Goal: Information Seeking & Learning: Check status

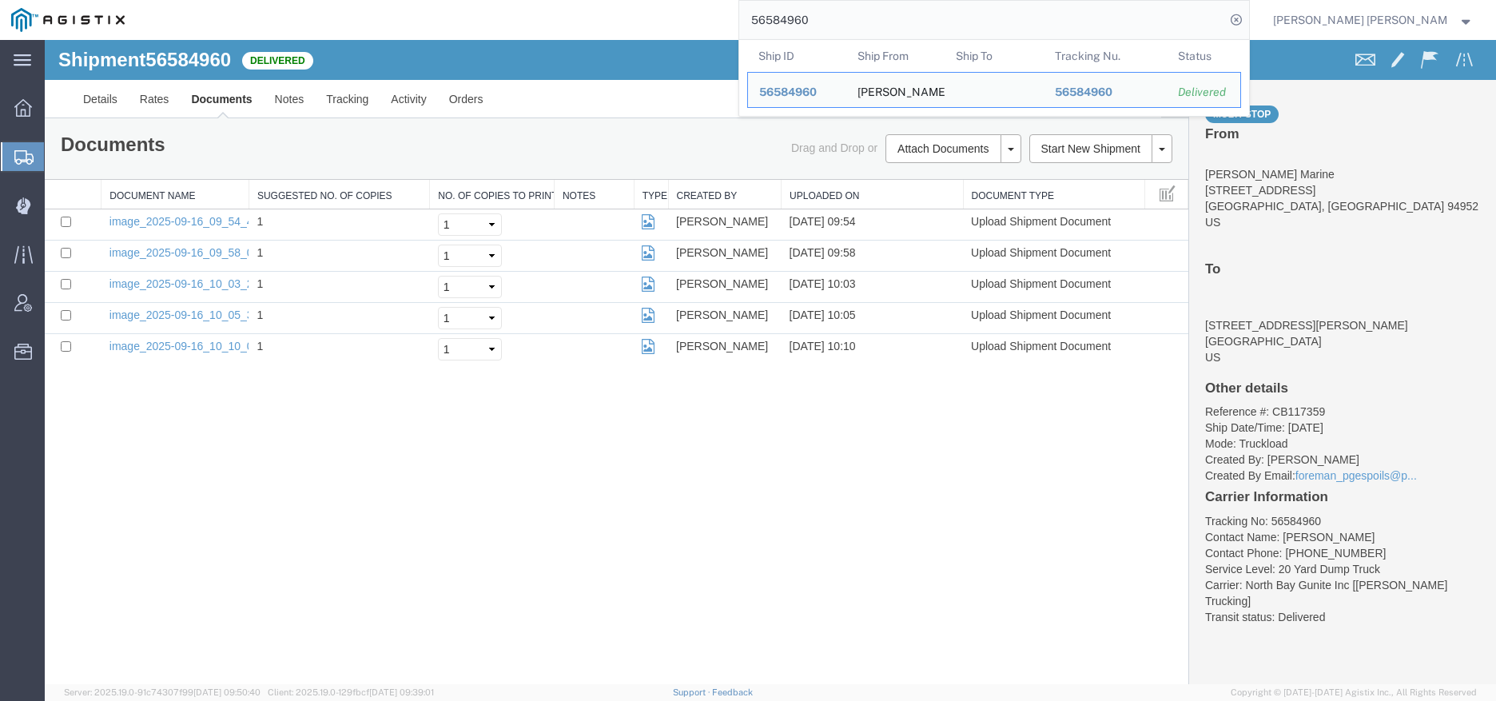
click at [1010, 17] on input "56584960" at bounding box center [982, 20] width 486 height 38
click at [943, 12] on input "56584960" at bounding box center [982, 20] width 486 height 38
click at [942, 12] on input "56584960" at bounding box center [982, 20] width 486 height 38
paste input "781387"
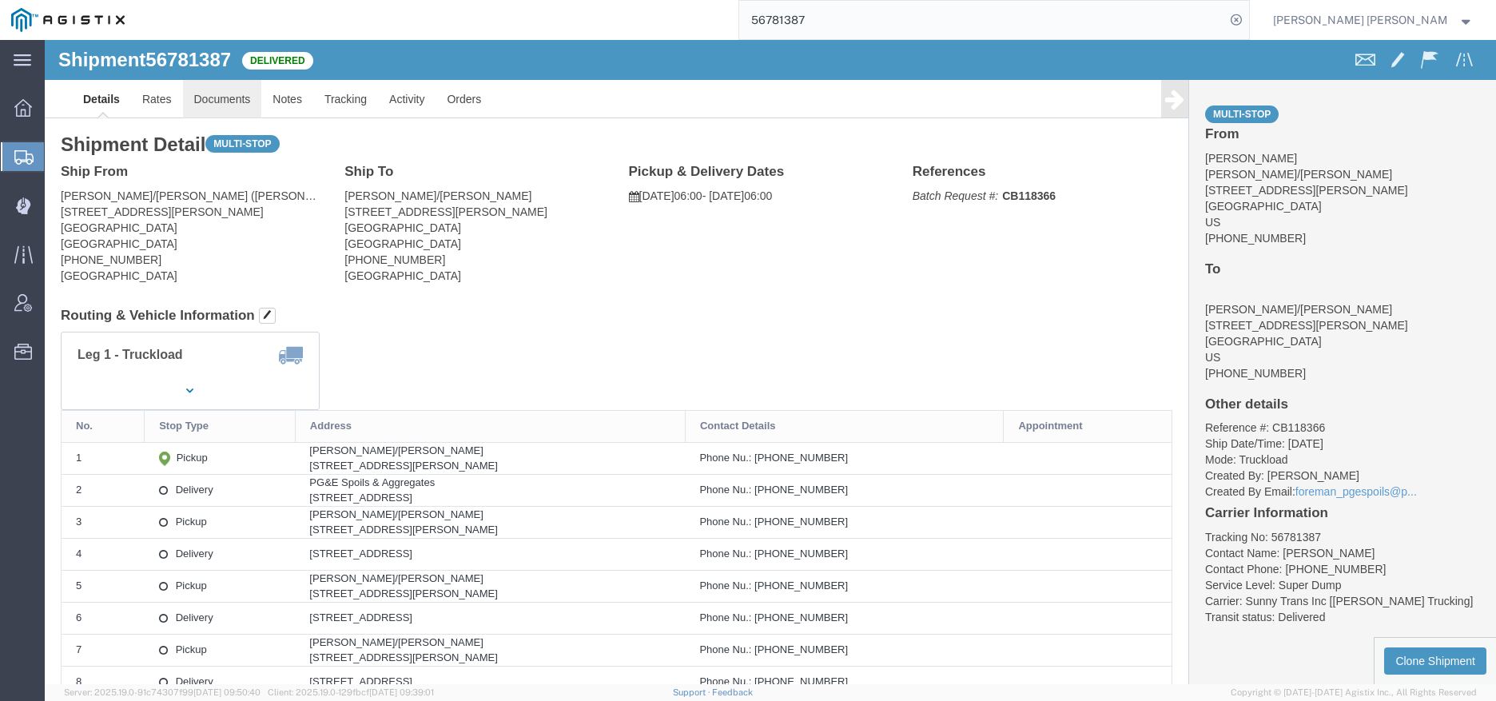
click link "Documents"
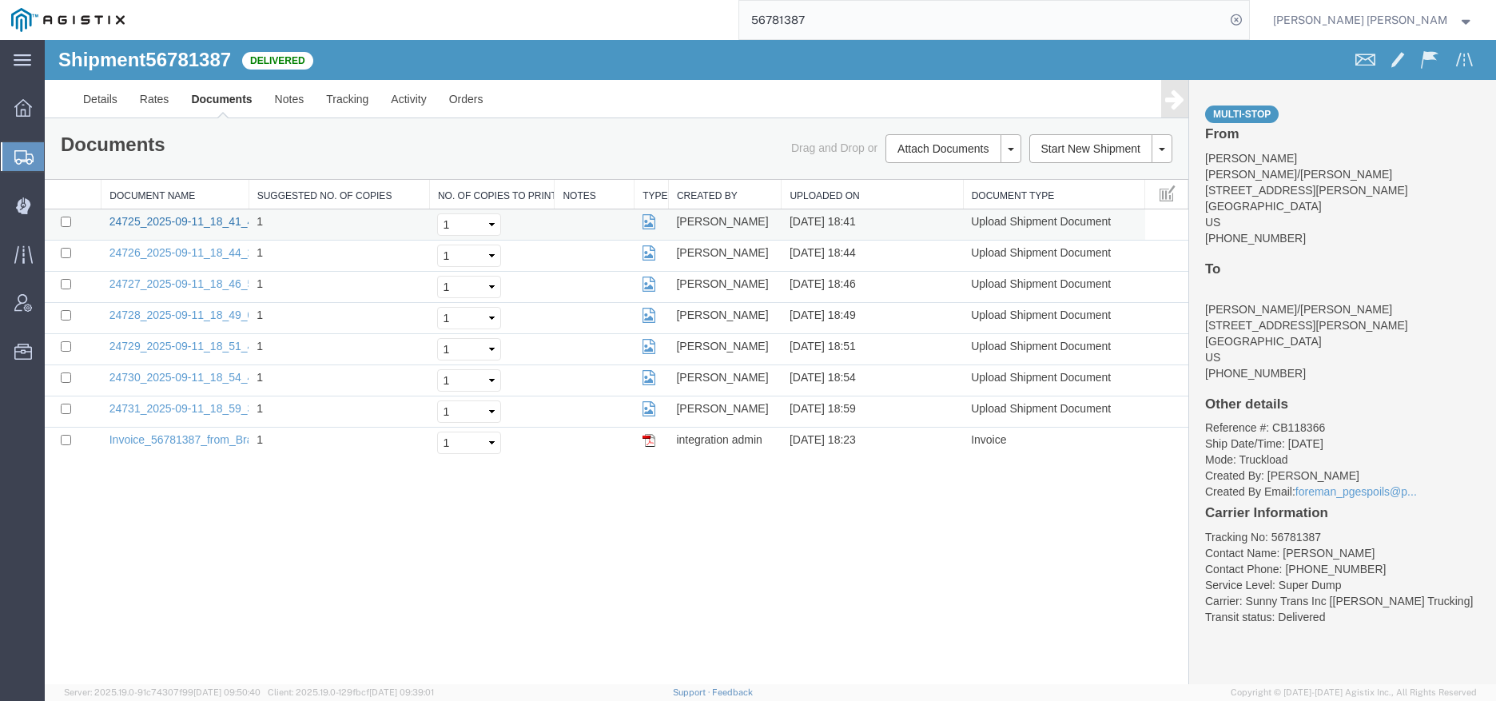
click at [176, 221] on link "24725_2025-09-11_18_41_47.jpg" at bounding box center [193, 221] width 169 height 13
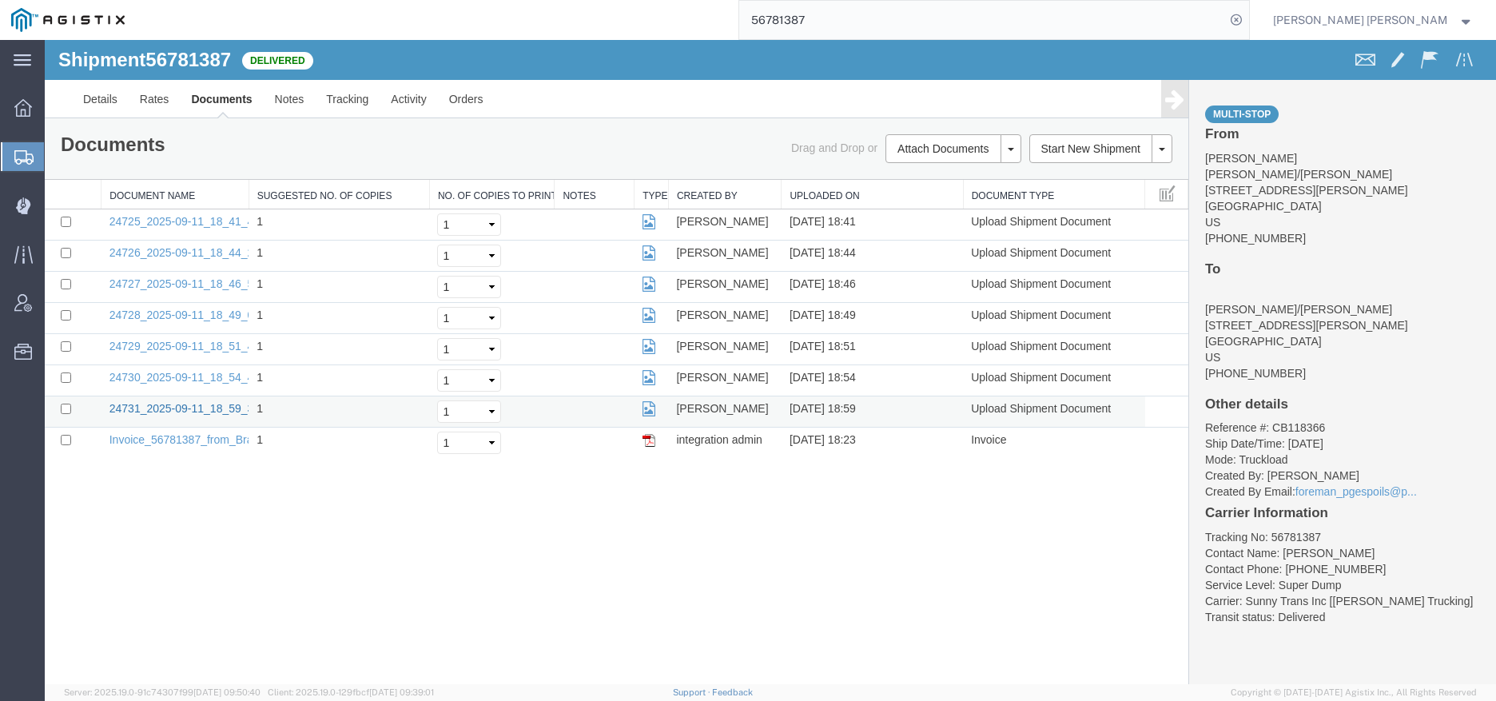
click at [181, 408] on link "24731_2025-09-11_18_59_30.jpg" at bounding box center [193, 408] width 169 height 13
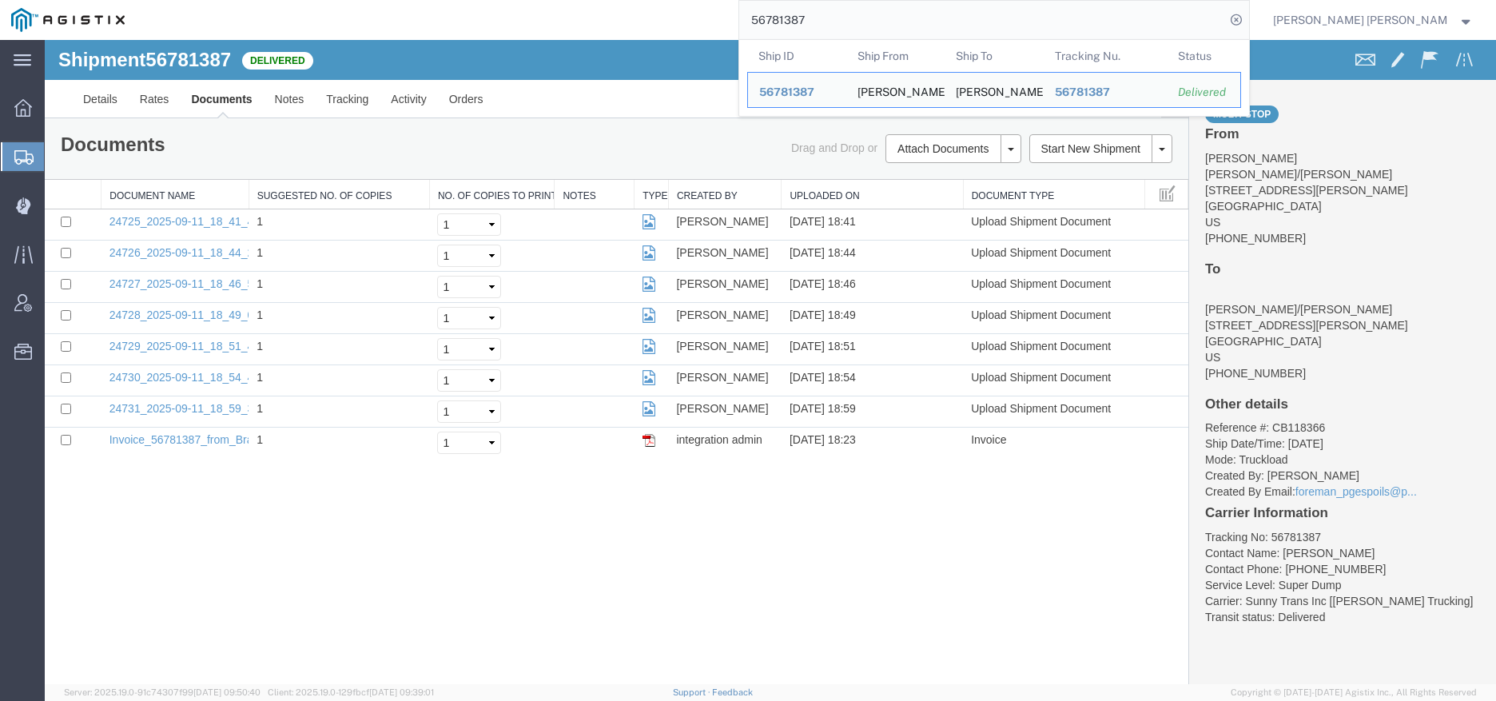
click at [951, 15] on input "56781387" at bounding box center [982, 20] width 486 height 38
click at [950, 16] on input "56781387" at bounding box center [982, 20] width 486 height 38
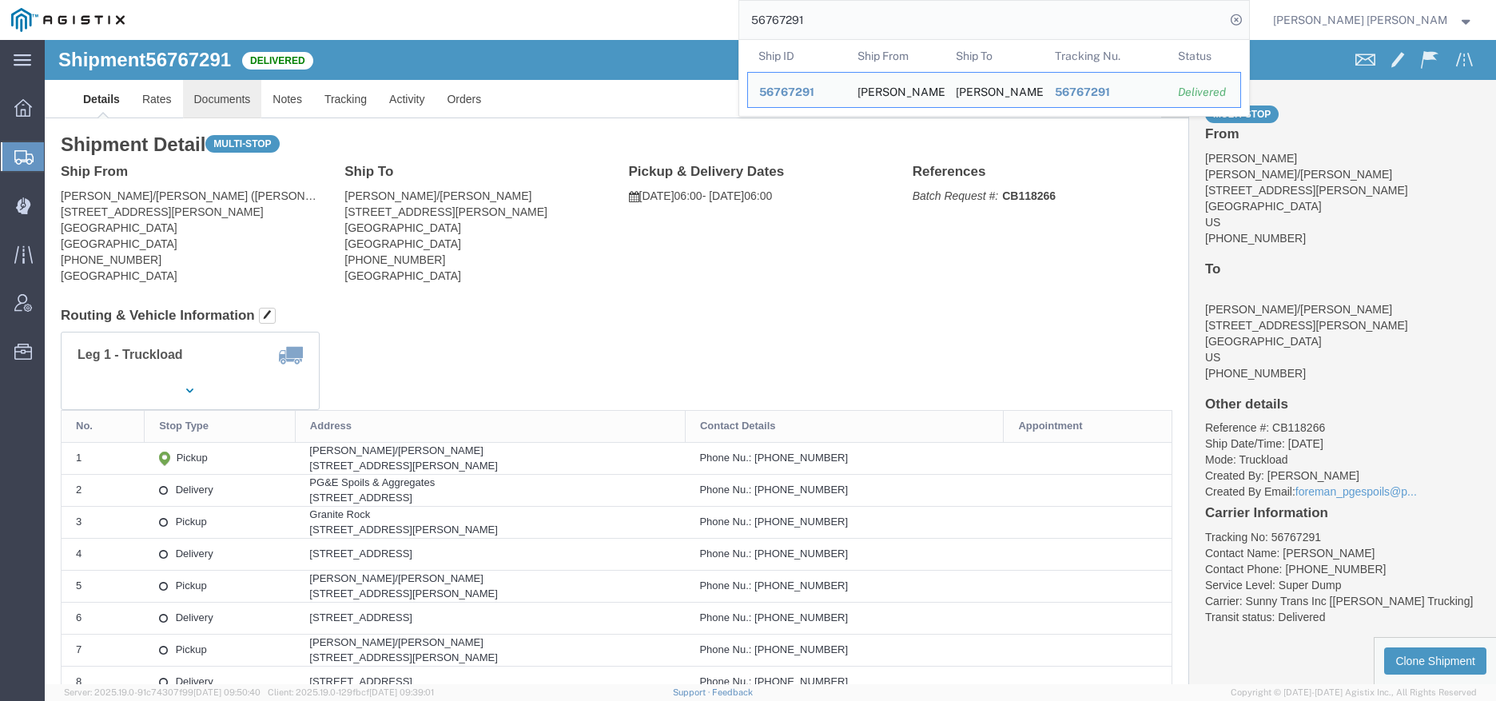
click link "Documents"
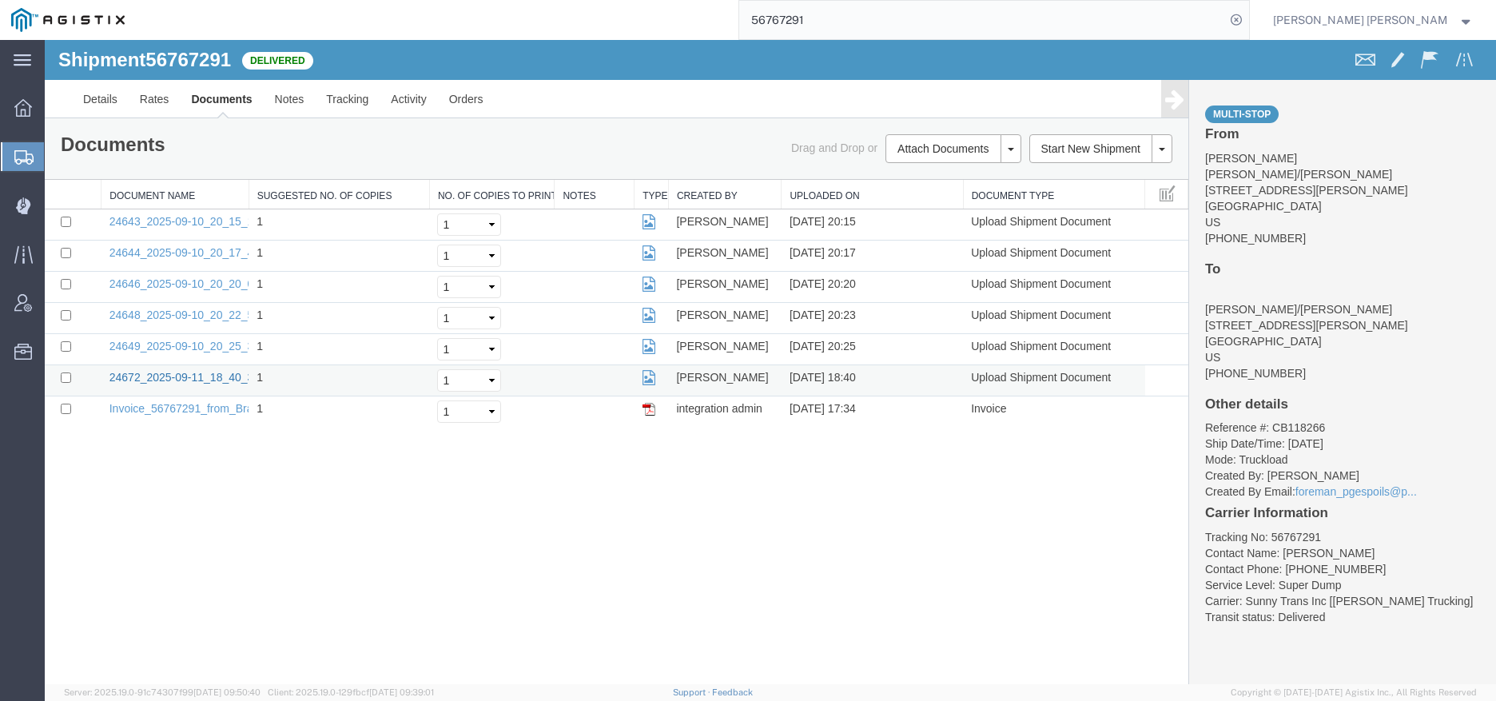
click at [192, 373] on link "24672_2025-09-11_18_40_31.jpg" at bounding box center [193, 377] width 169 height 13
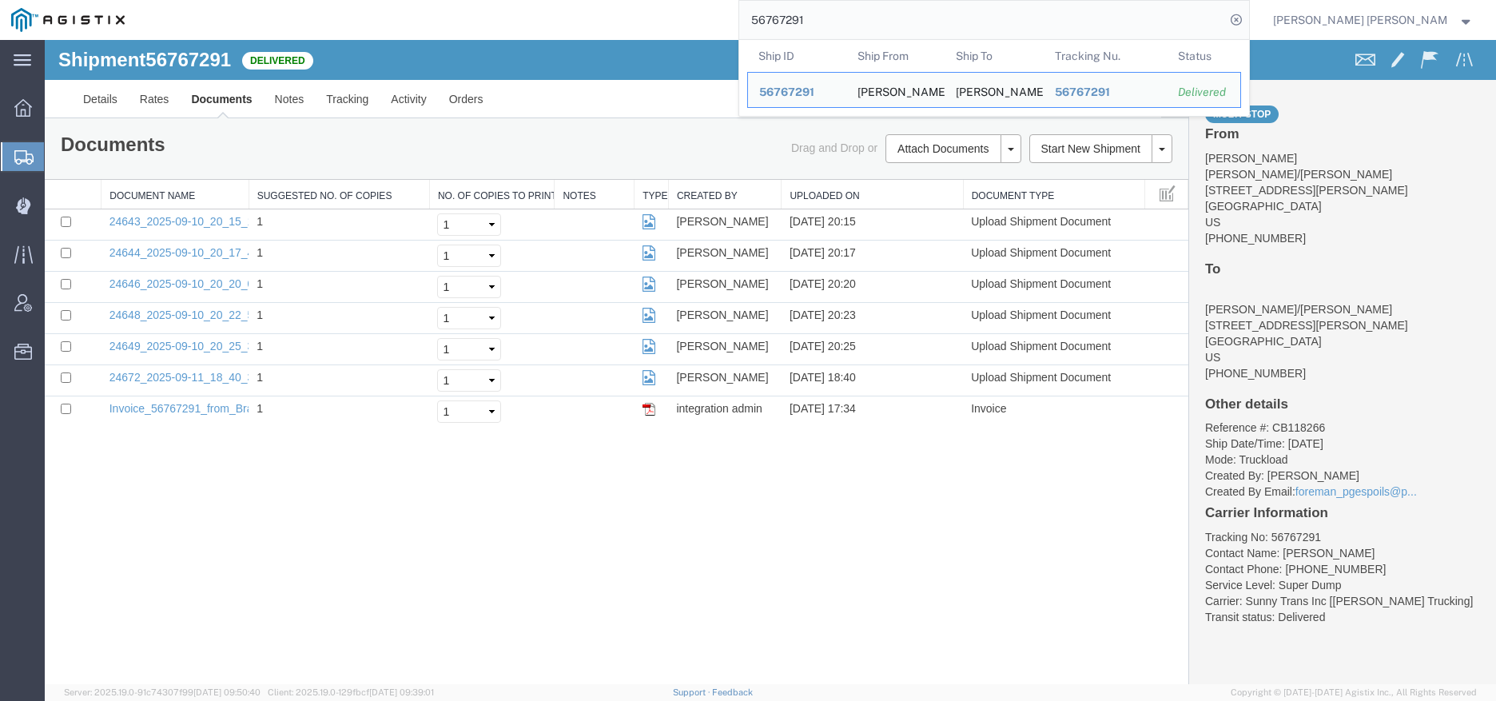
click at [977, 22] on input "56767291" at bounding box center [982, 20] width 486 height 38
click at [977, 21] on input "56767291" at bounding box center [982, 20] width 486 height 38
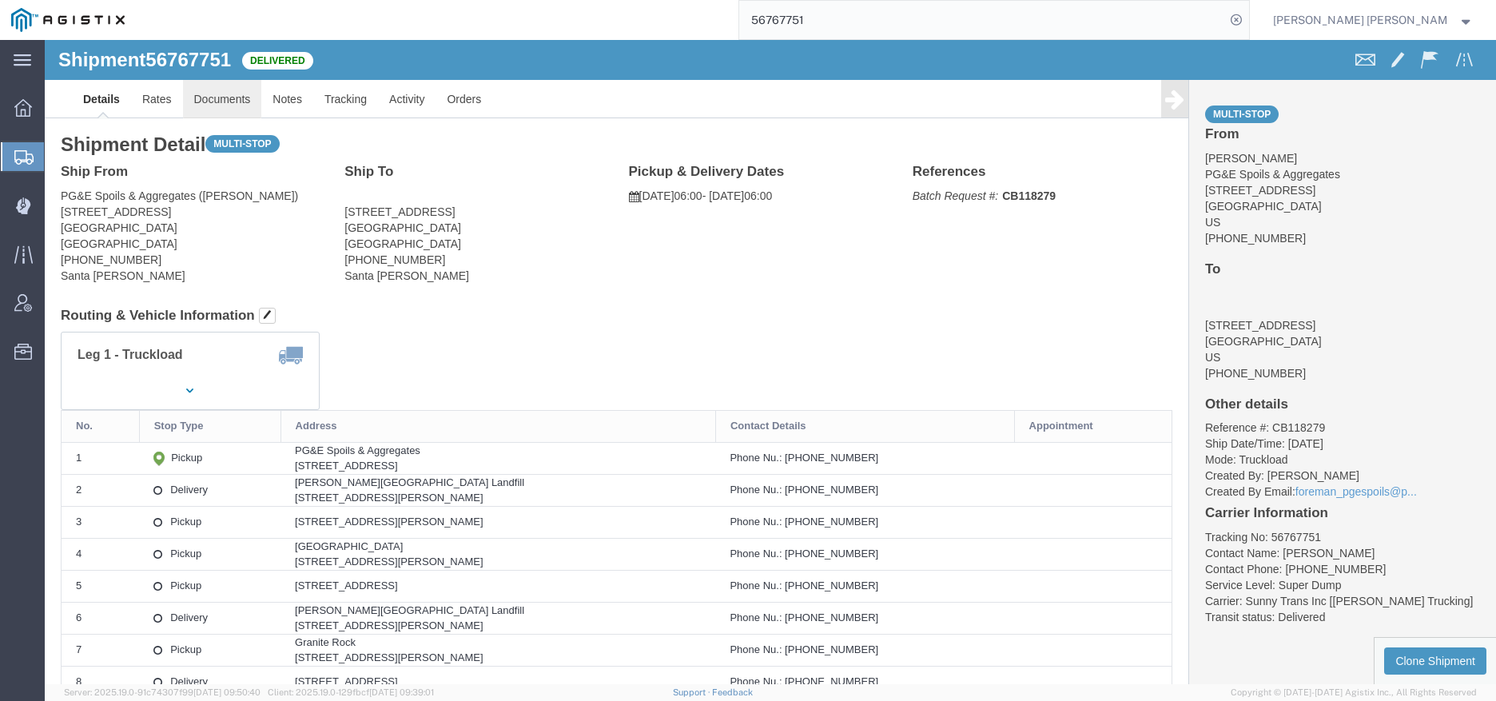
click link "Documents"
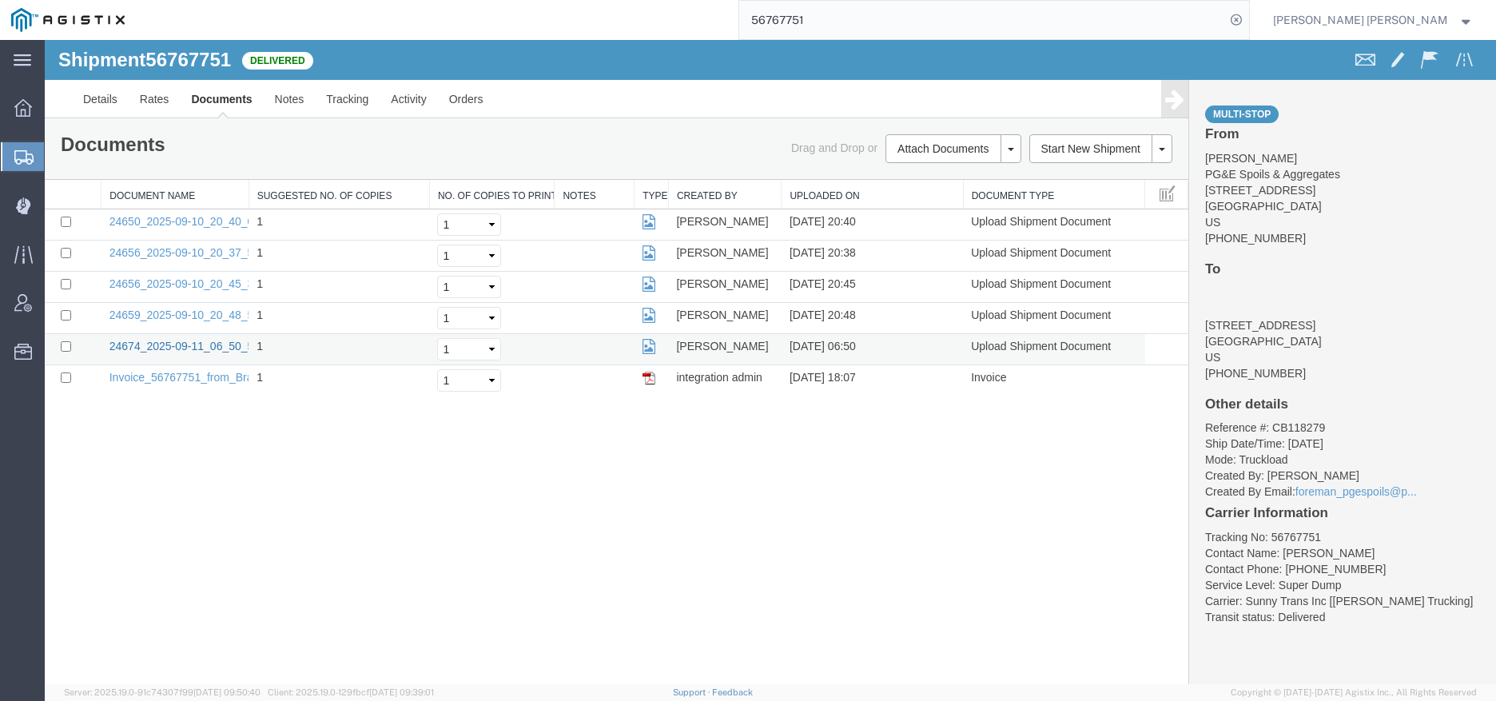
click at [177, 348] on link "24674_2025-09-11_06_50_56.jpg" at bounding box center [193, 346] width 169 height 13
click at [941, 15] on input "56767751" at bounding box center [982, 20] width 486 height 38
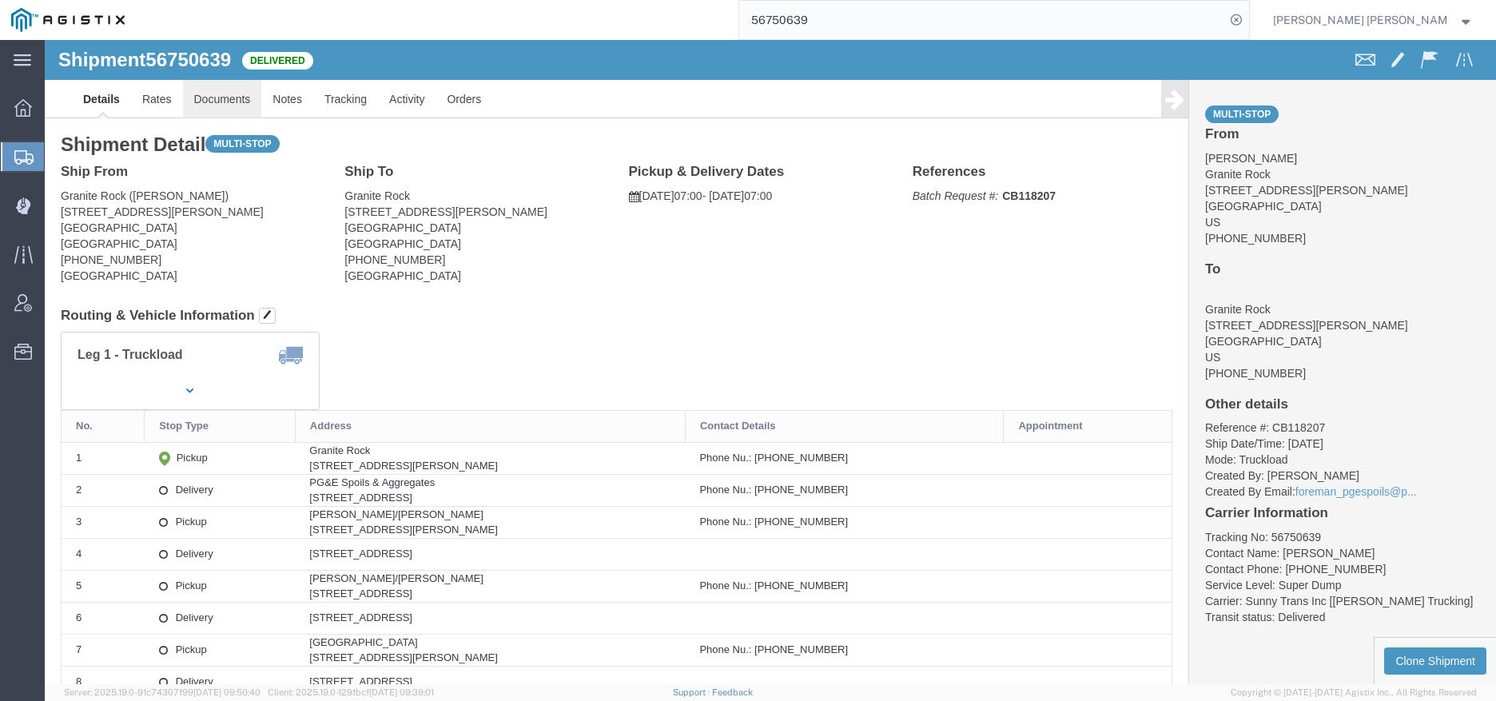
click link "Documents"
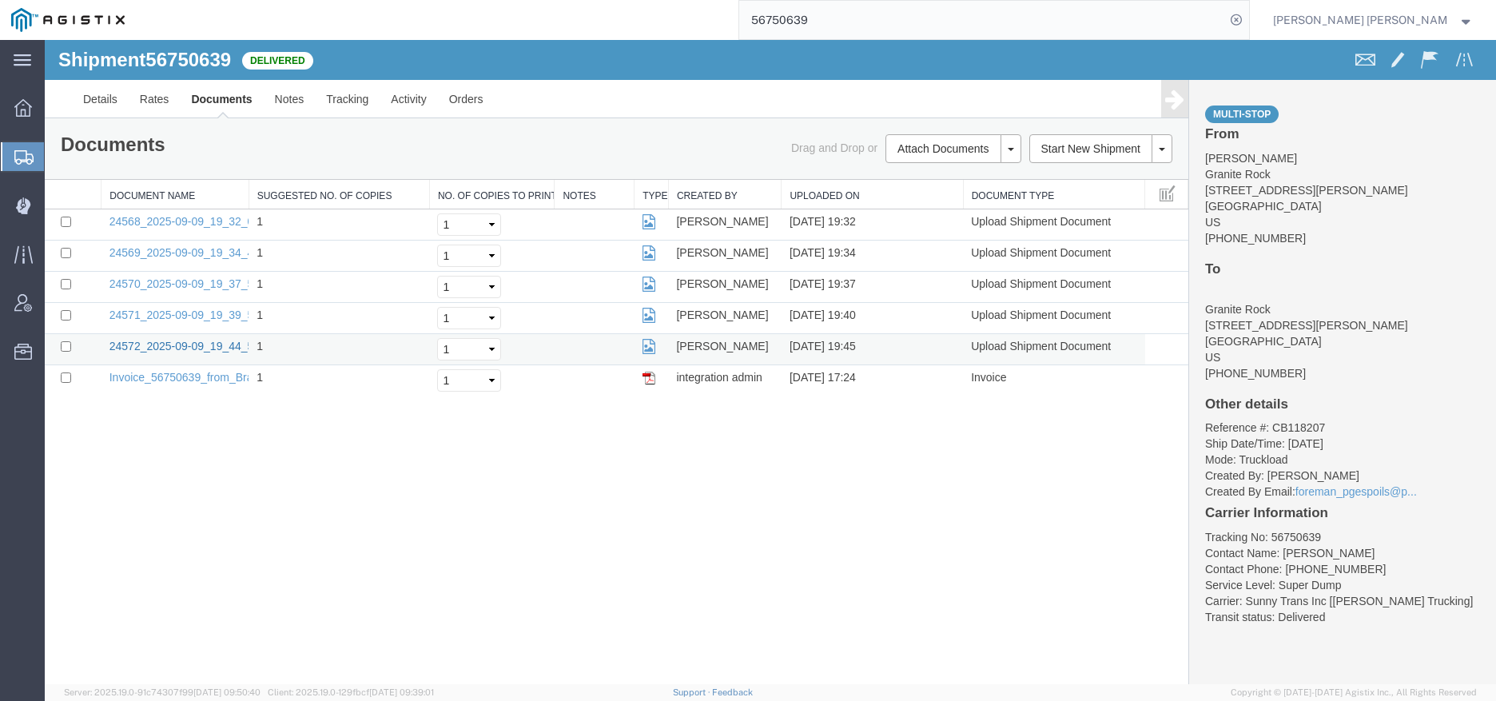
click at [206, 348] on link "24572_2025-09-09_19_44_57.jpg" at bounding box center [193, 346] width 169 height 13
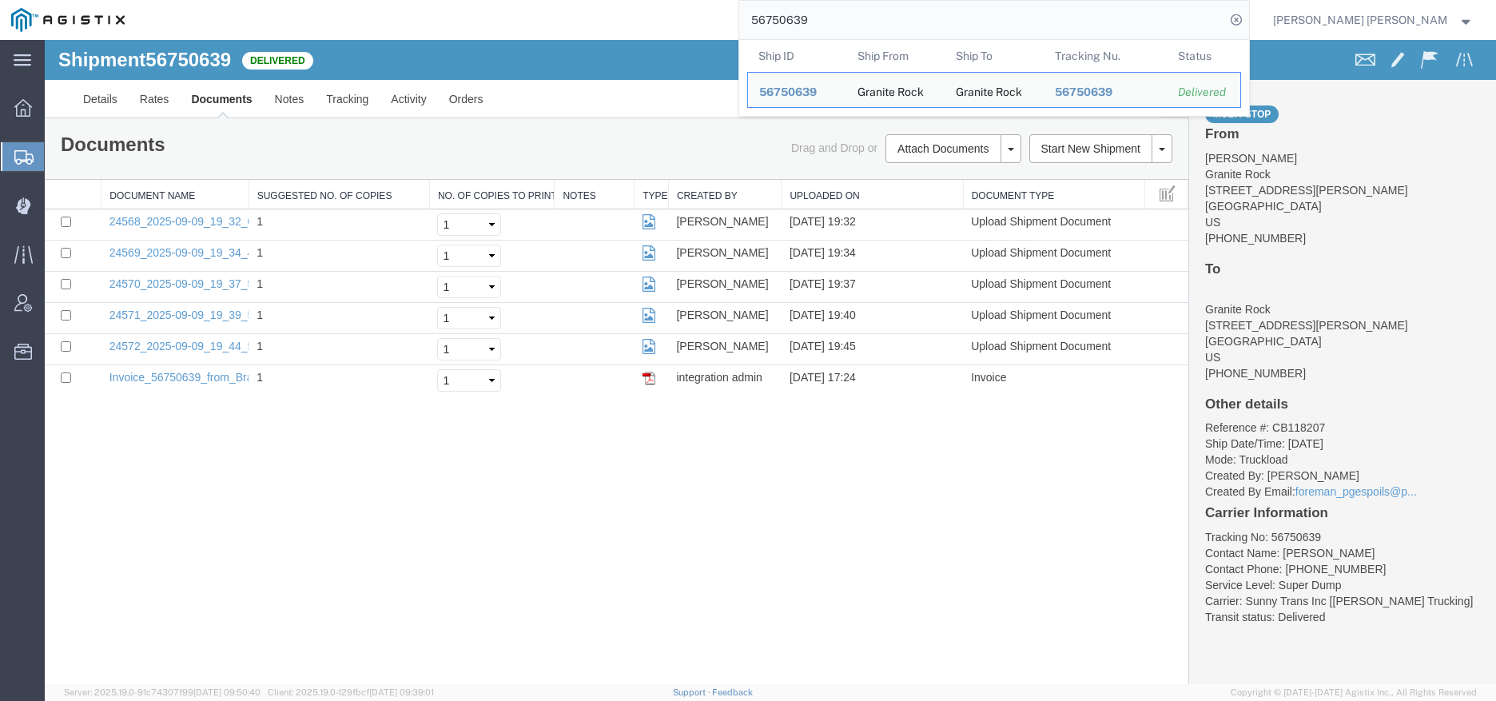
click at [1017, 22] on input "56750639" at bounding box center [982, 20] width 486 height 38
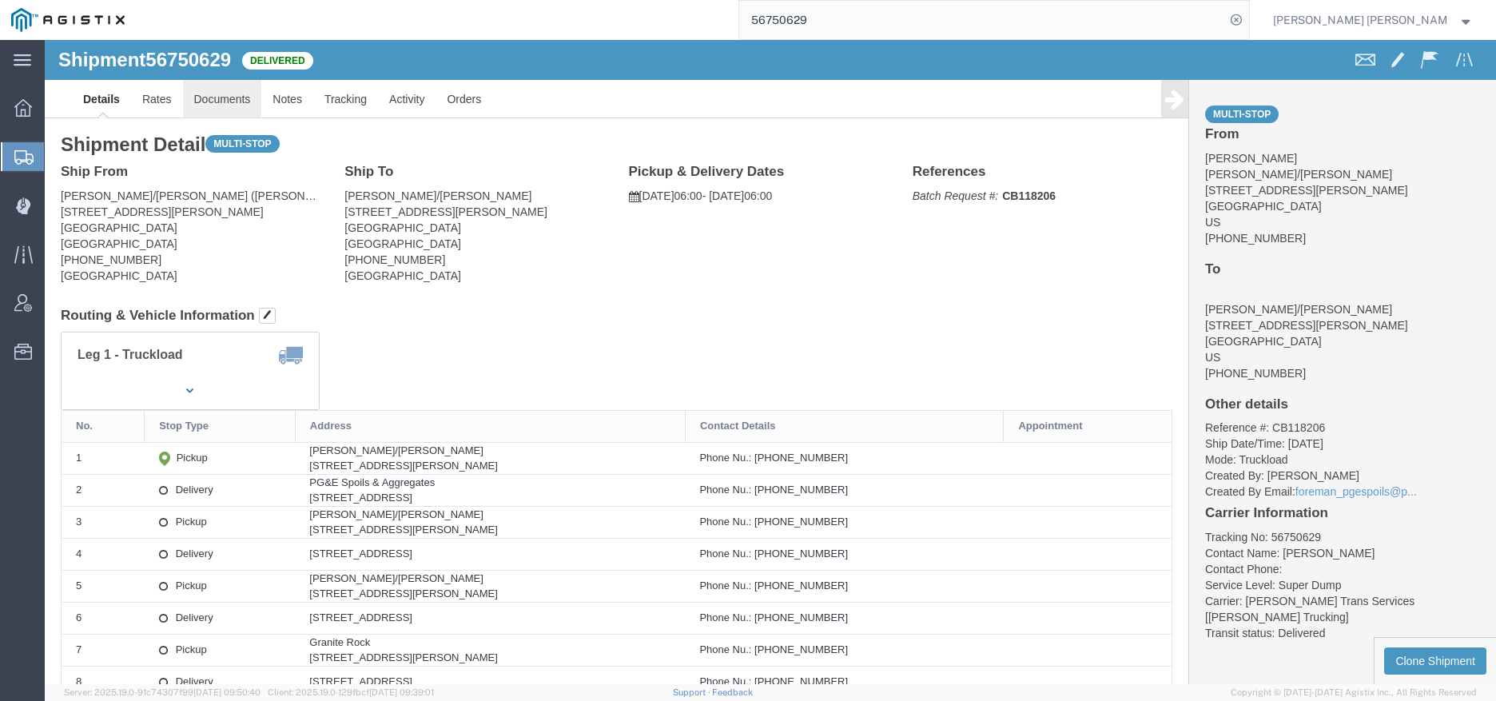
click link "Documents"
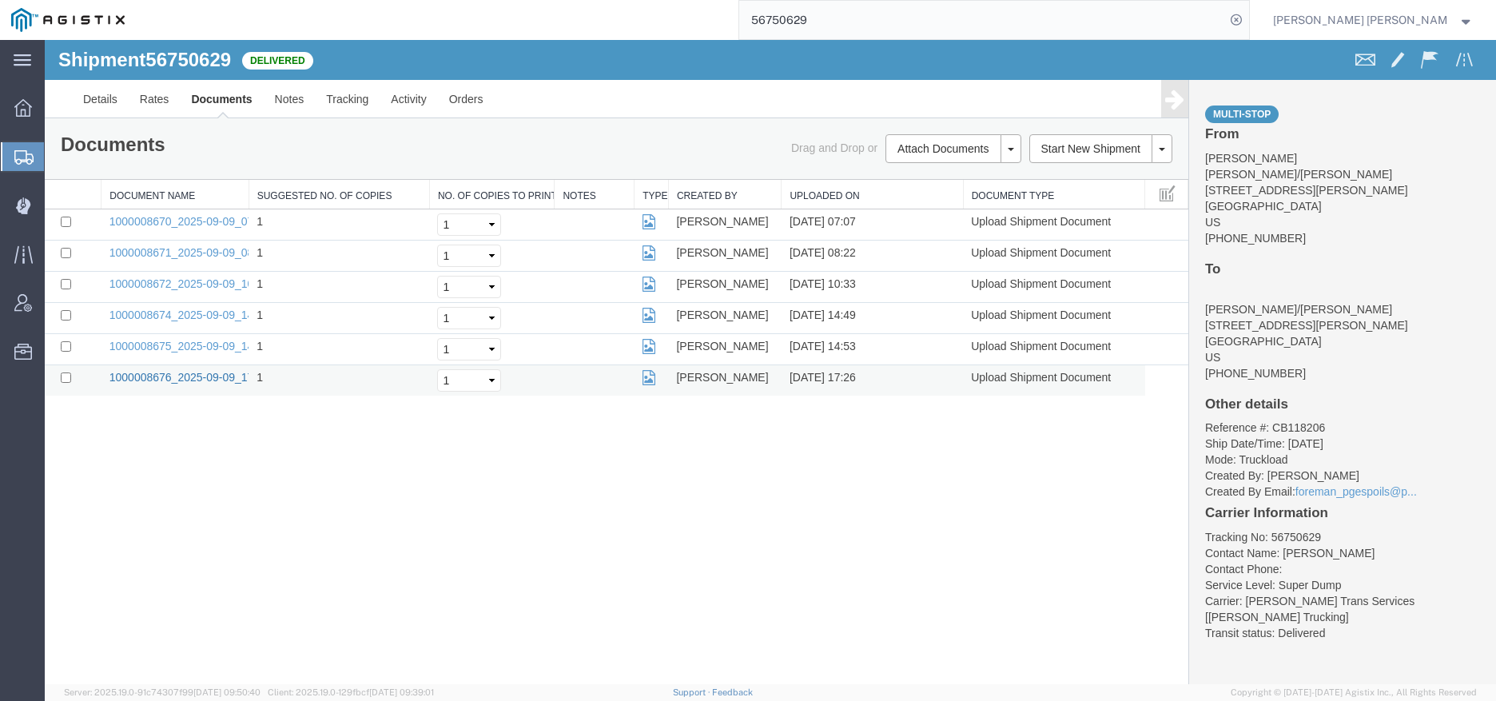
click at [161, 376] on link "1000008676_2025-09-09_17_26_18.jpg" at bounding box center [209, 377] width 200 height 13
click at [911, 10] on input "56750629" at bounding box center [982, 20] width 486 height 38
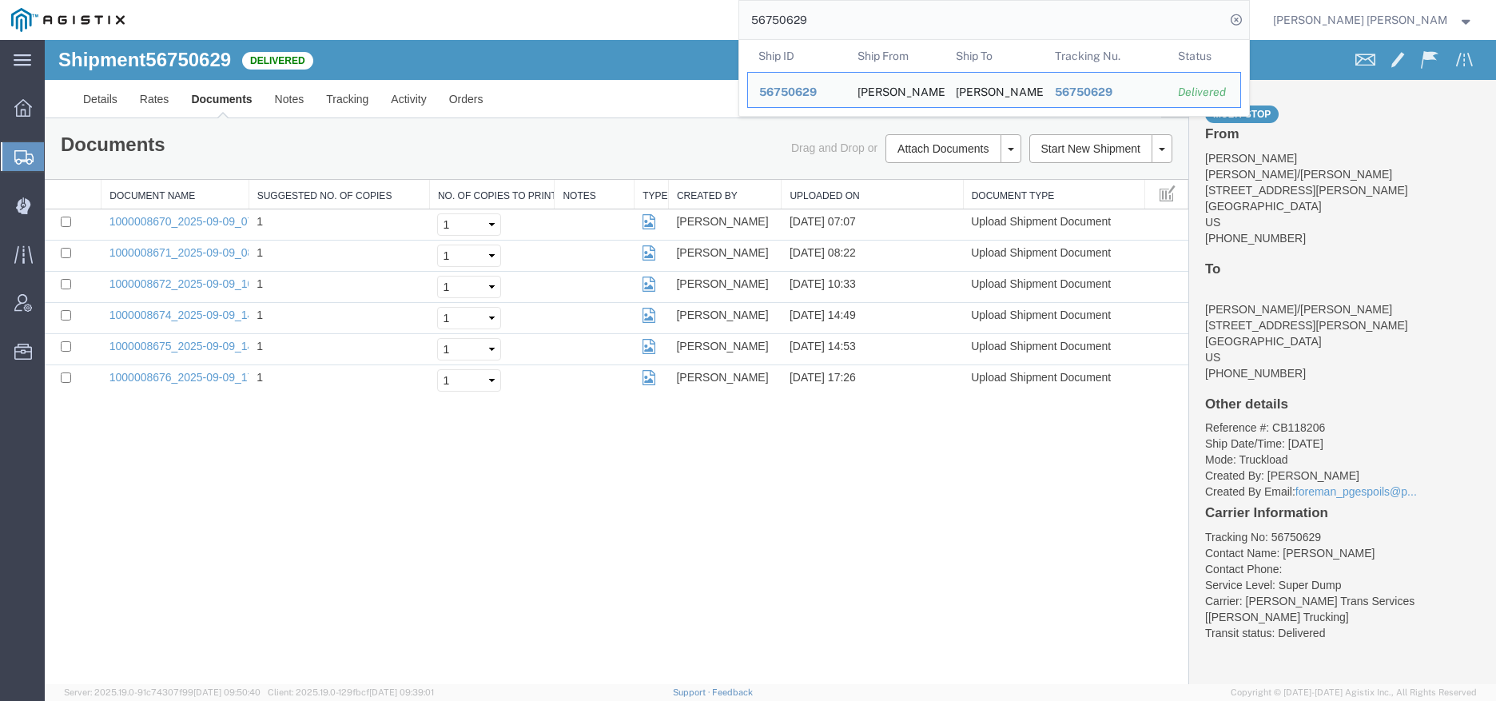
paste input "33687 [PERSON_NAME]"
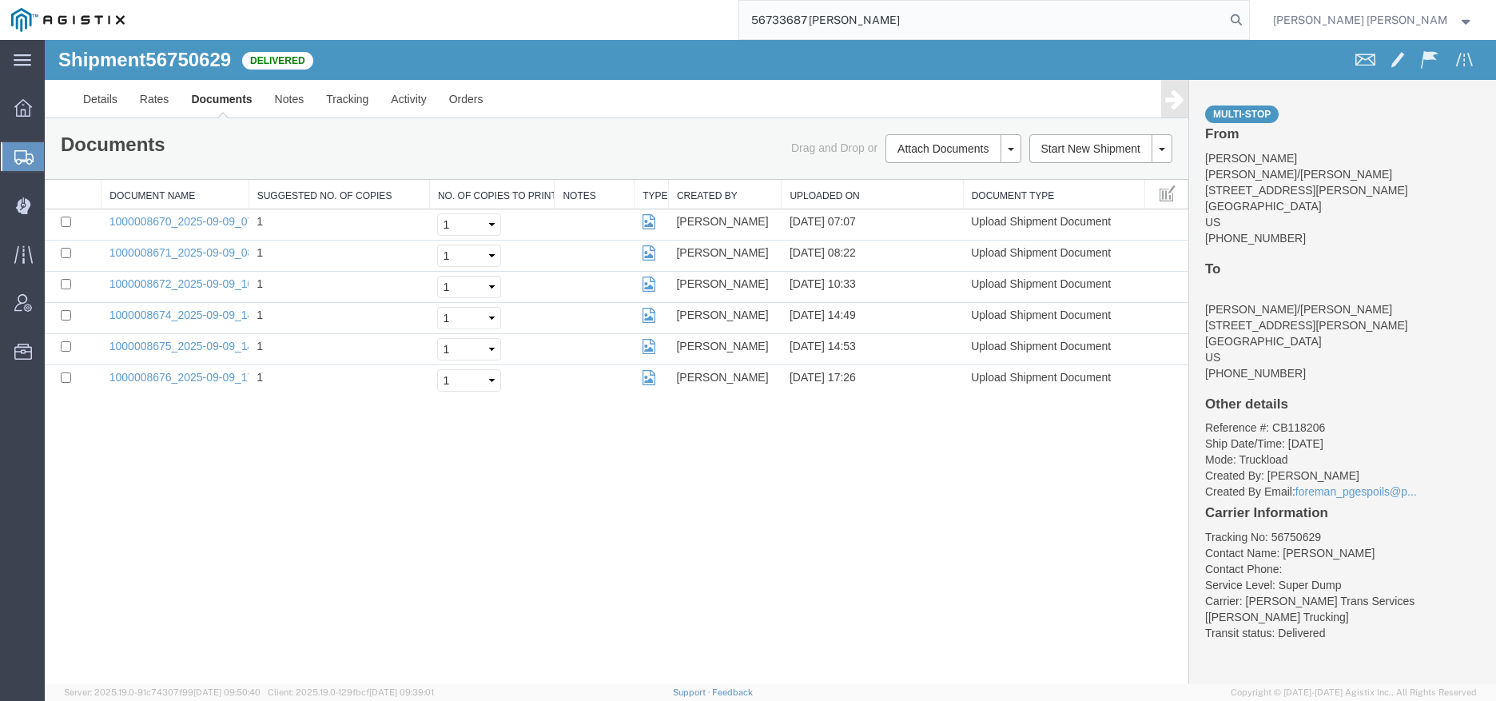
drag, startPoint x: 1104, startPoint y: 25, endPoint x: 901, endPoint y: 21, distance: 203.8
click at [901, 21] on input "56733687 [PERSON_NAME]" at bounding box center [982, 20] width 486 height 38
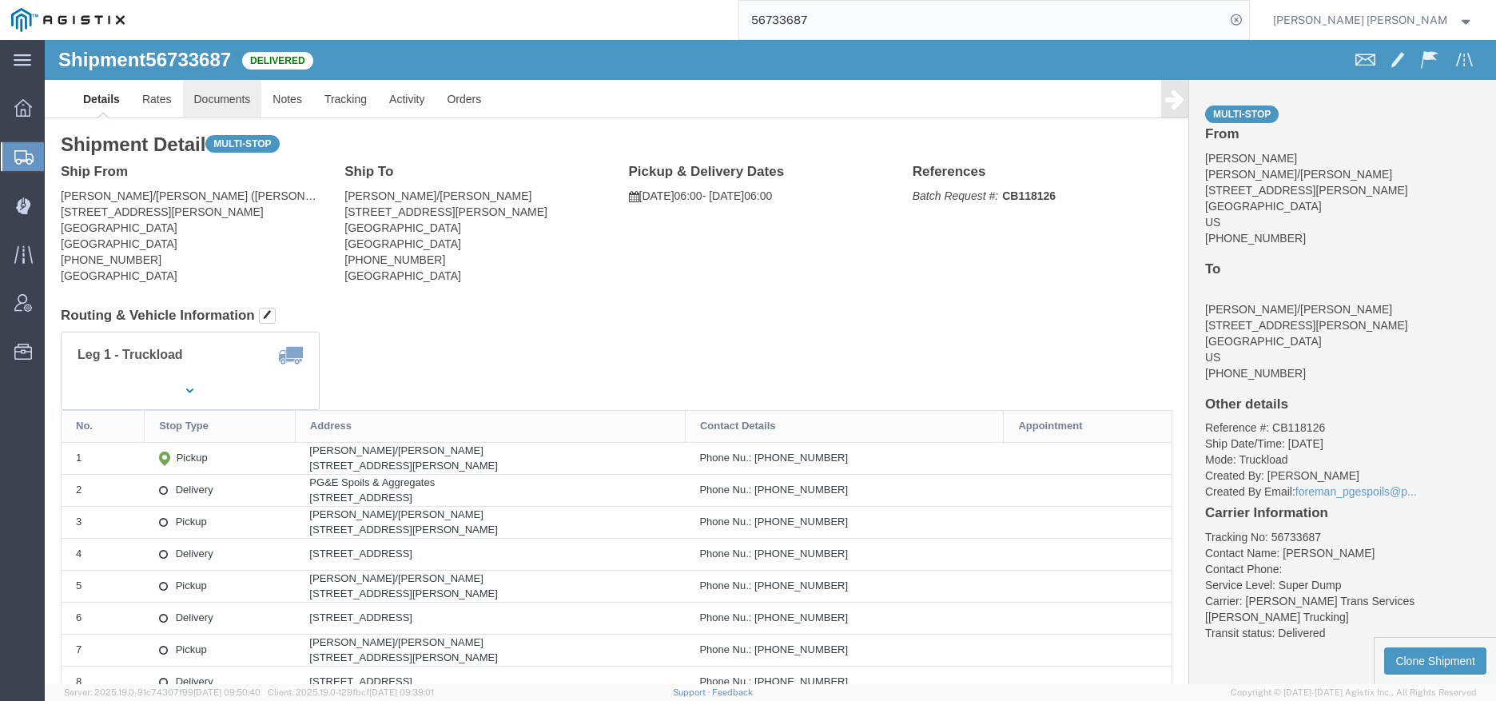
click link "Documents"
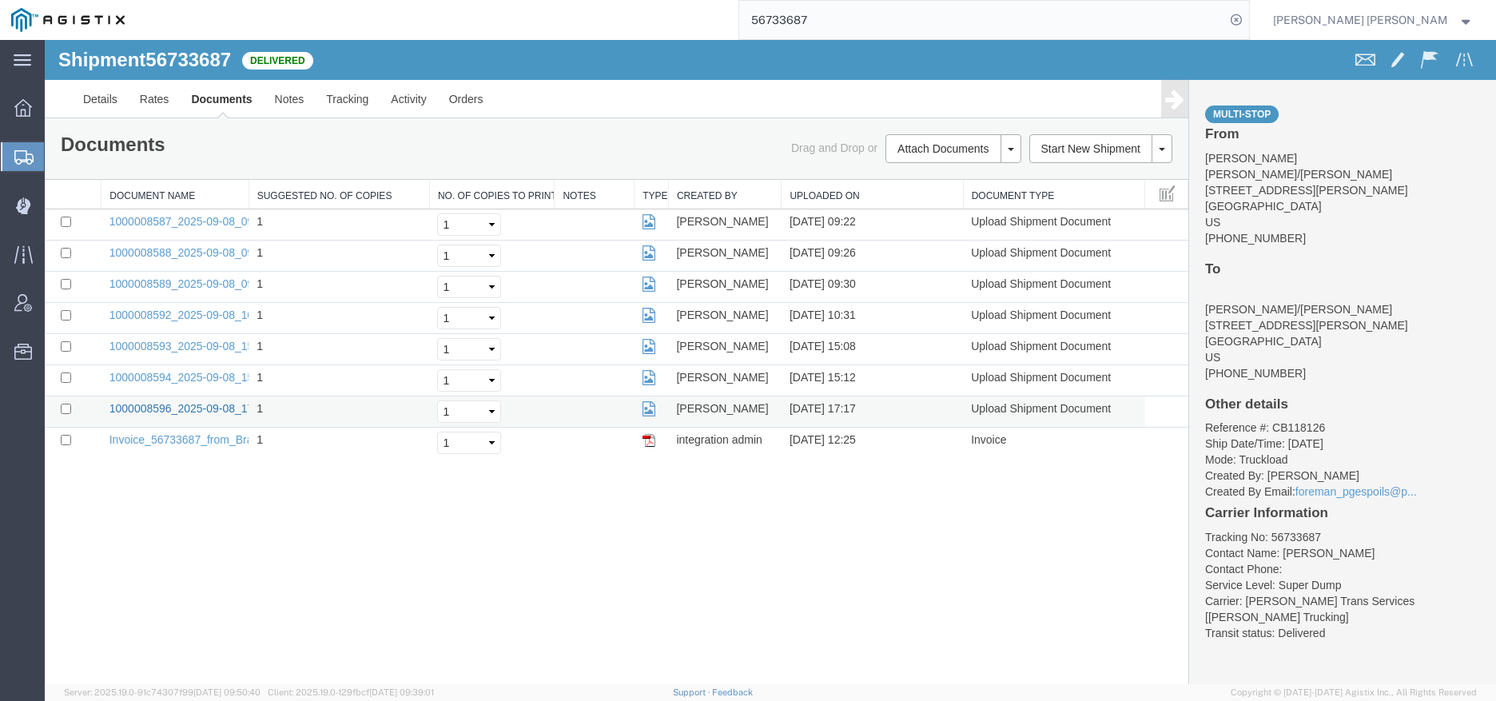
click at [171, 409] on link "1000008596_2025-09-08_17_17_14.jpg" at bounding box center [209, 408] width 200 height 13
click at [1056, 30] on input "56733687" at bounding box center [982, 20] width 486 height 38
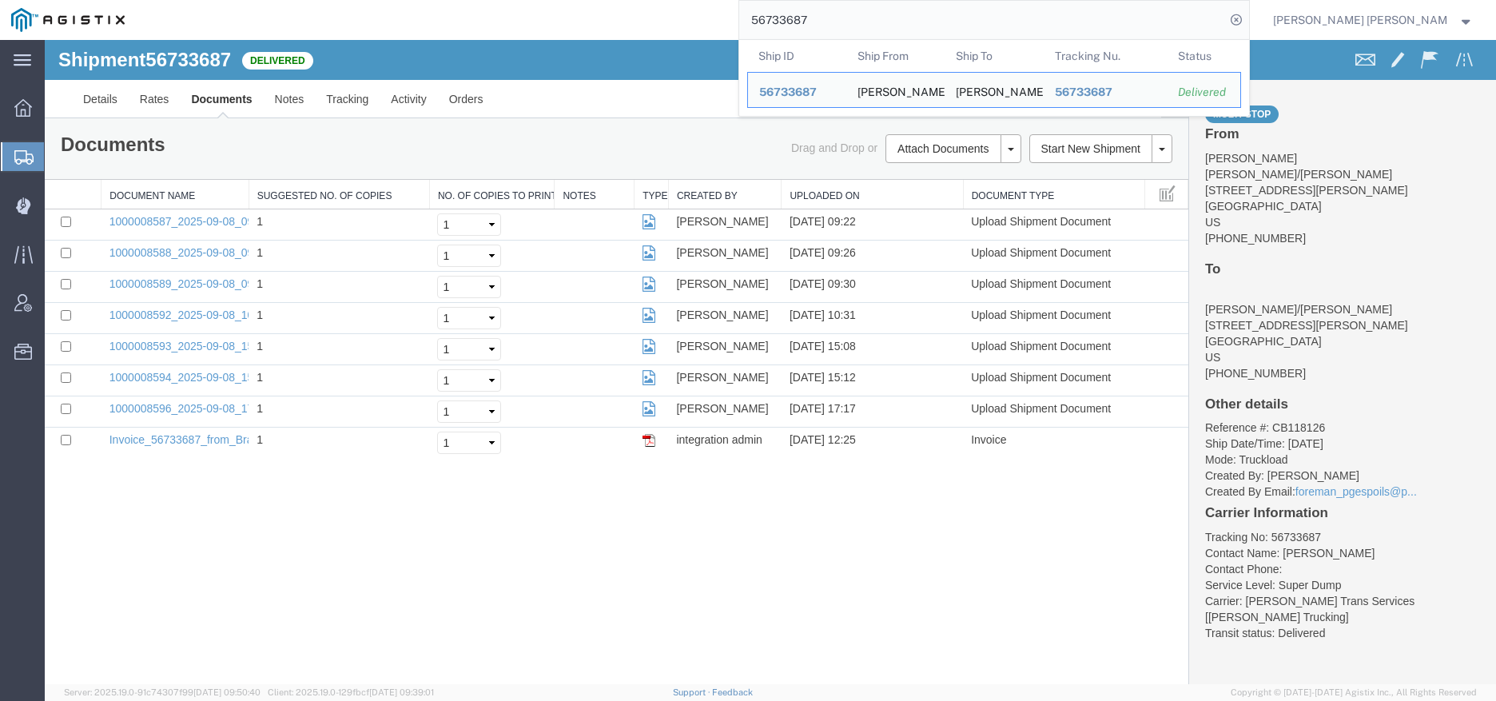
click at [1056, 29] on input "56733687" at bounding box center [982, 20] width 486 height 38
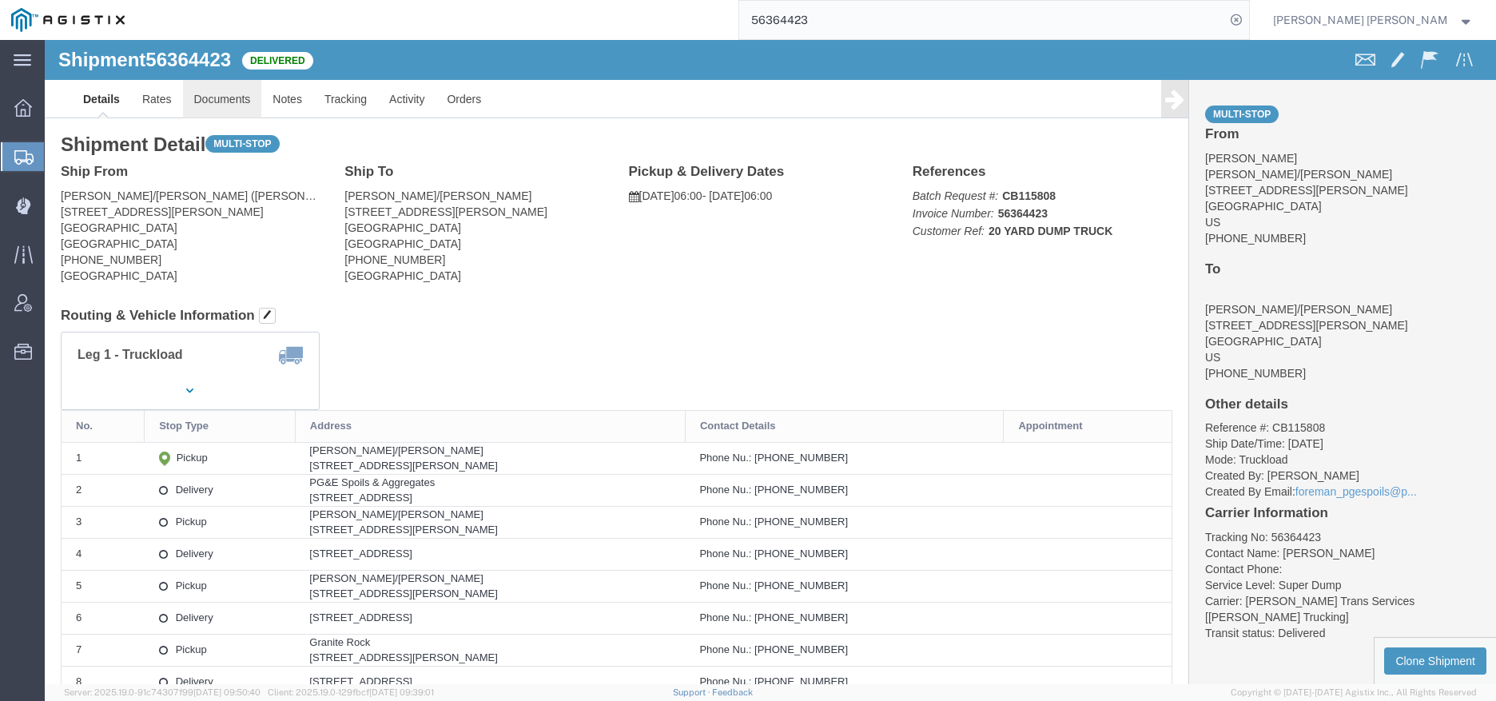
click link "Documents"
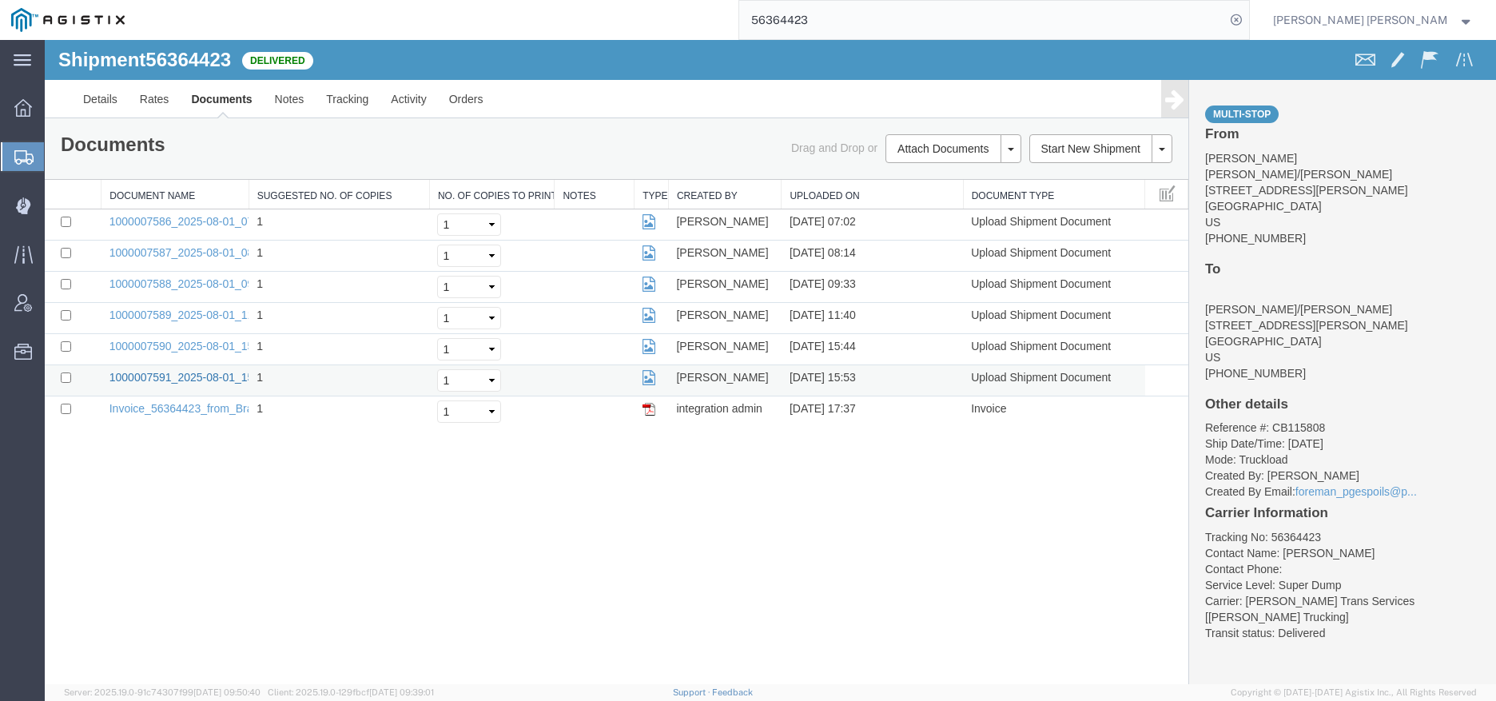
click at [209, 377] on link "1000007591_2025-08-01_15_53_17.jpg" at bounding box center [209, 377] width 200 height 13
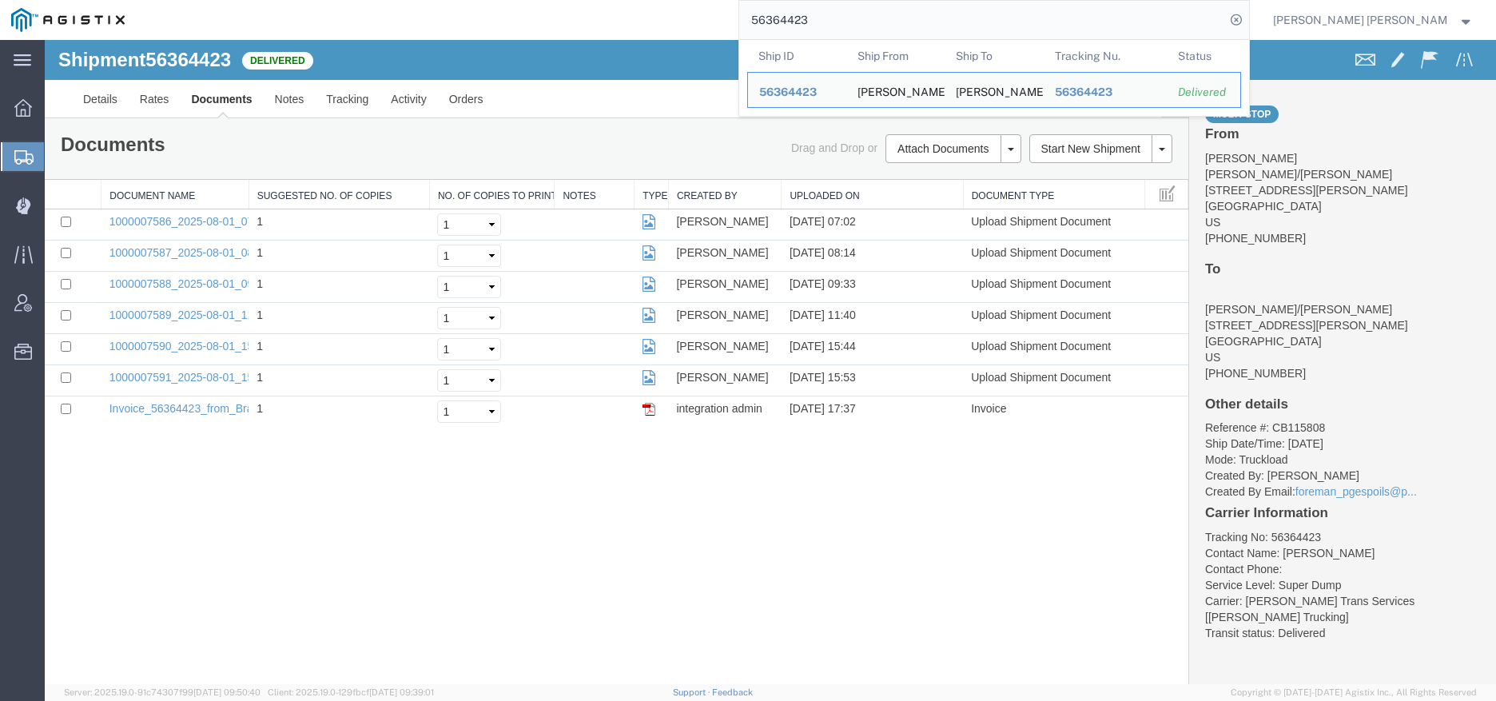
click at [1058, 24] on input "56364423" at bounding box center [982, 20] width 486 height 38
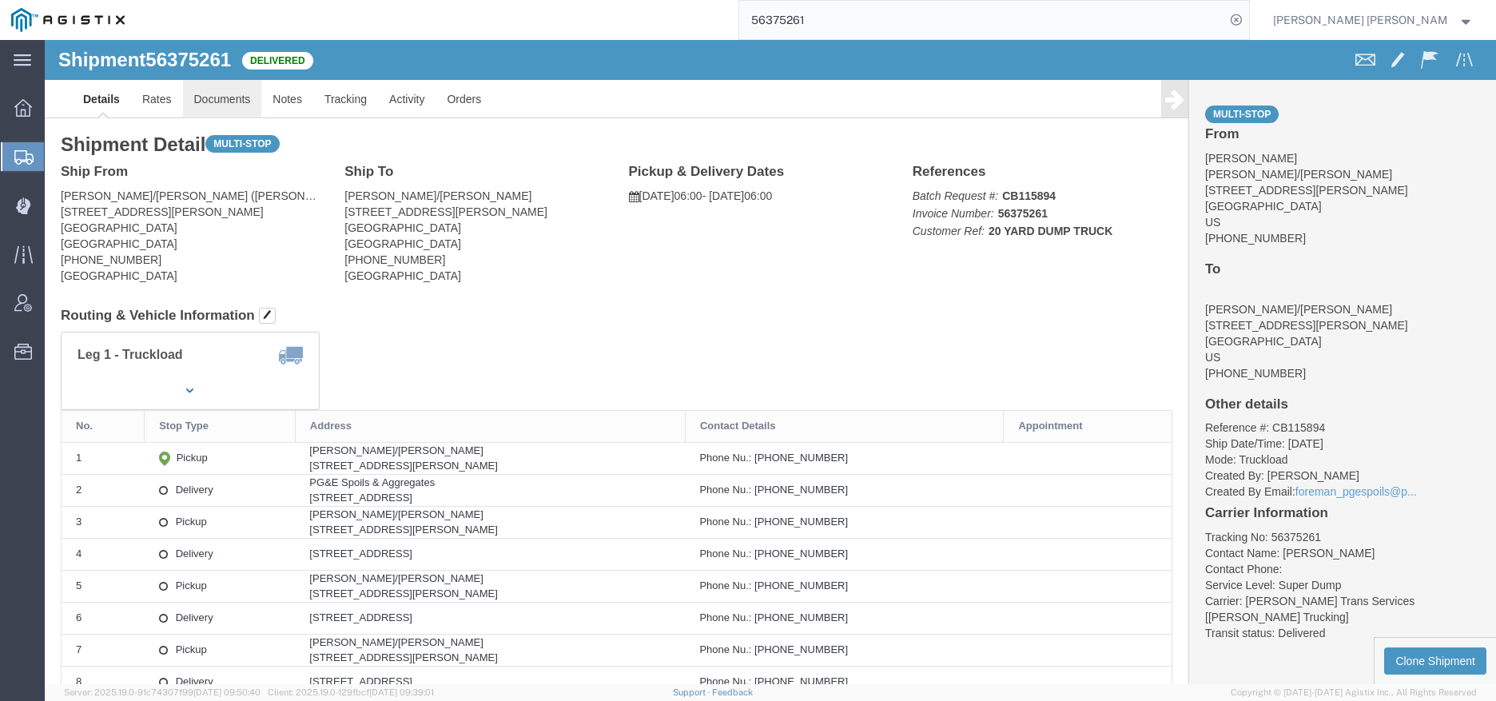
click link "Documents"
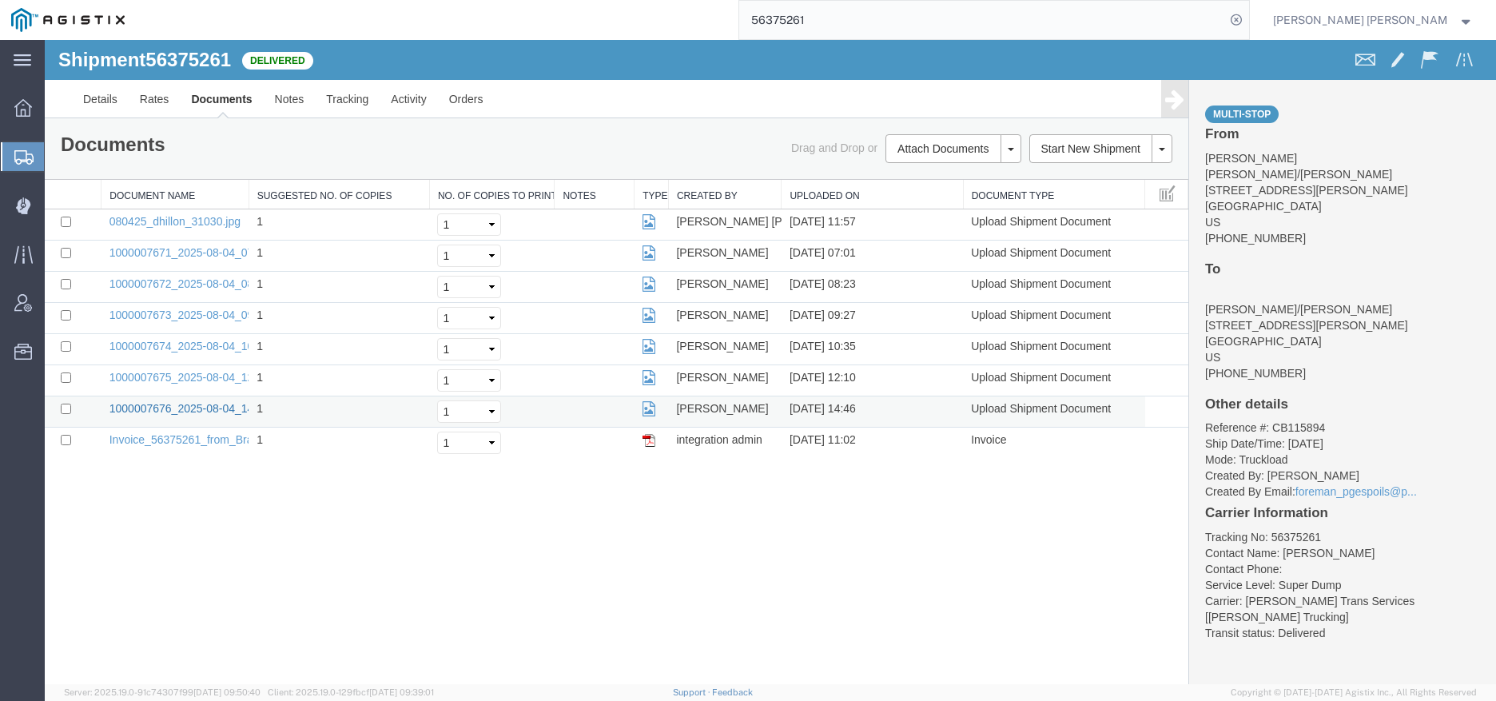
click at [184, 404] on link "1000007676_2025-08-04_14_46_32.jpg" at bounding box center [209, 408] width 200 height 13
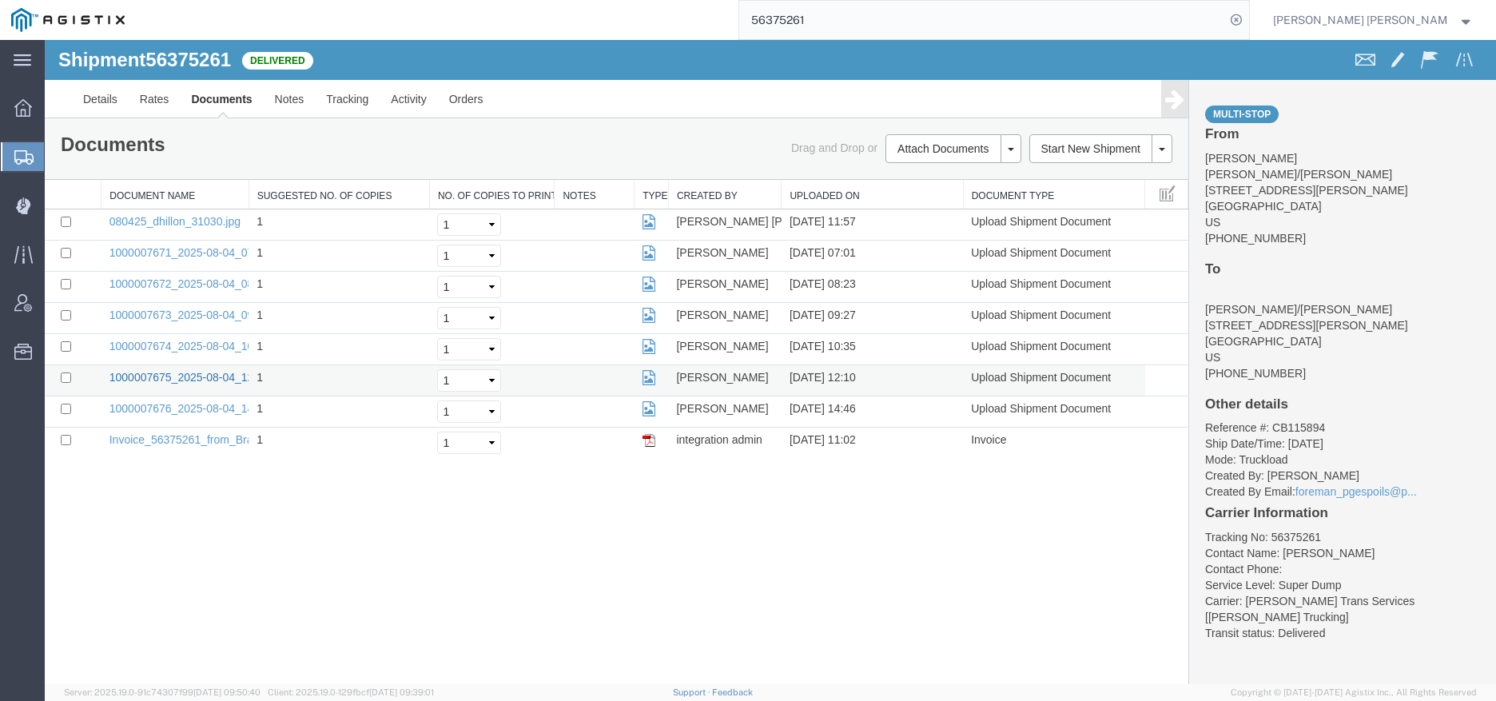
click at [190, 373] on link "1000007675_2025-08-04_12_10_24.jpg" at bounding box center [209, 377] width 200 height 13
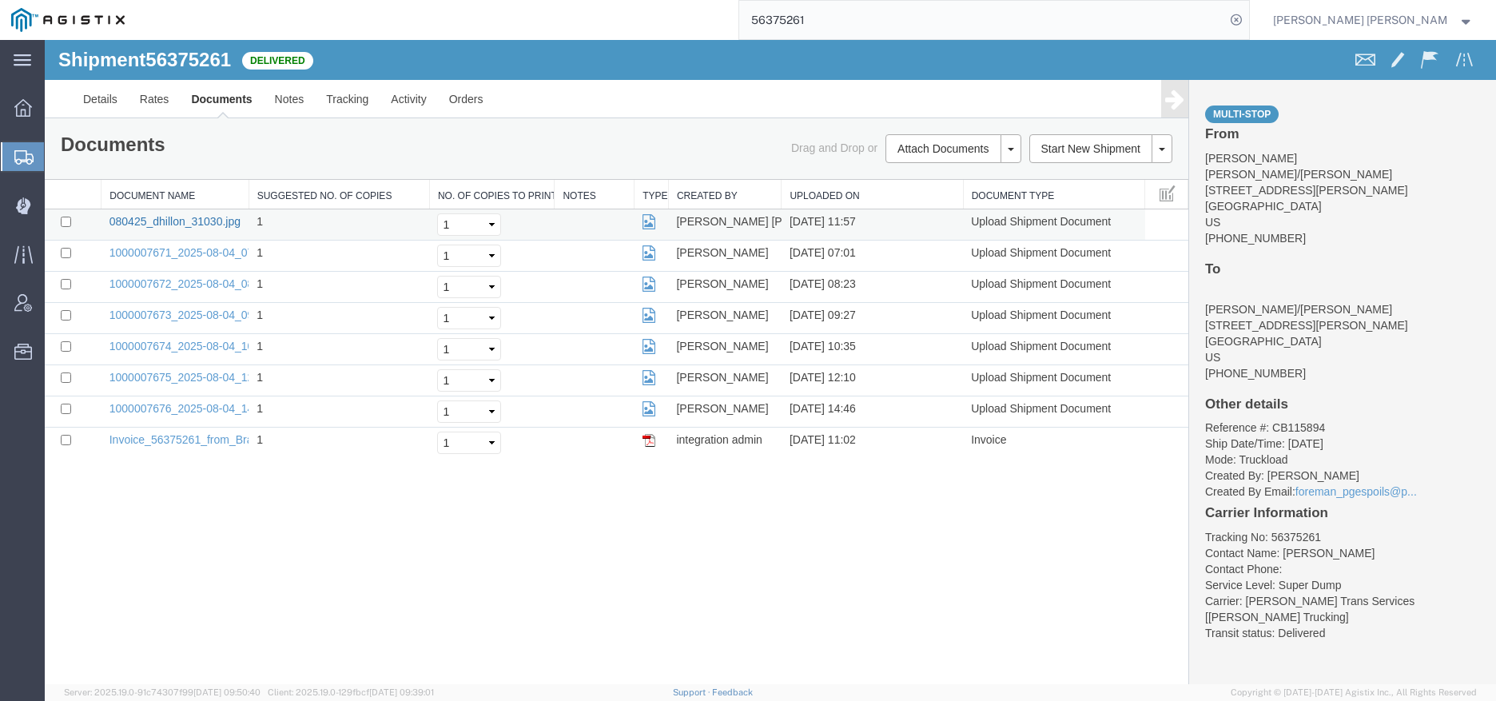
click at [201, 221] on link "080425_dhillon_31030.jpg" at bounding box center [174, 221] width 131 height 13
click at [961, 16] on input "56375261" at bounding box center [982, 20] width 486 height 38
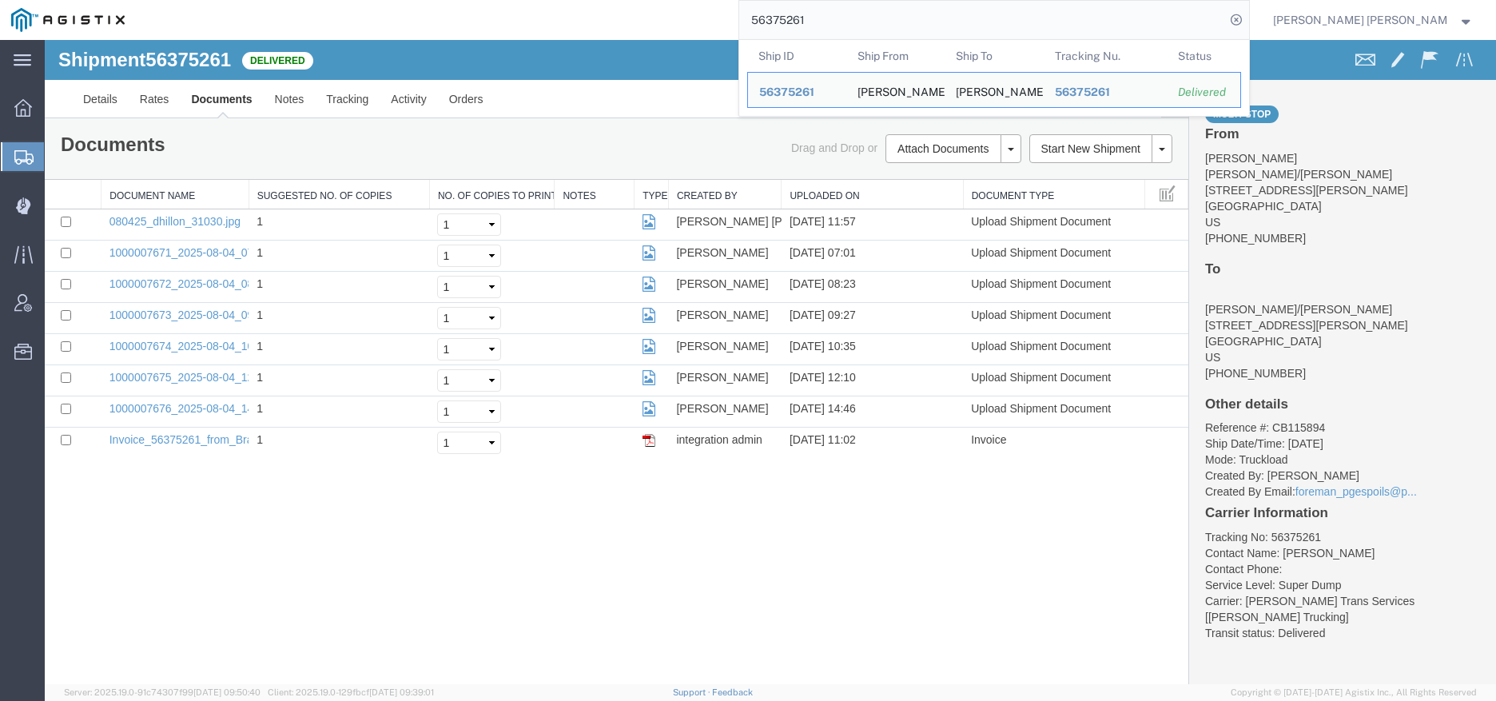
click at [961, 16] on input "56375261" at bounding box center [982, 20] width 486 height 38
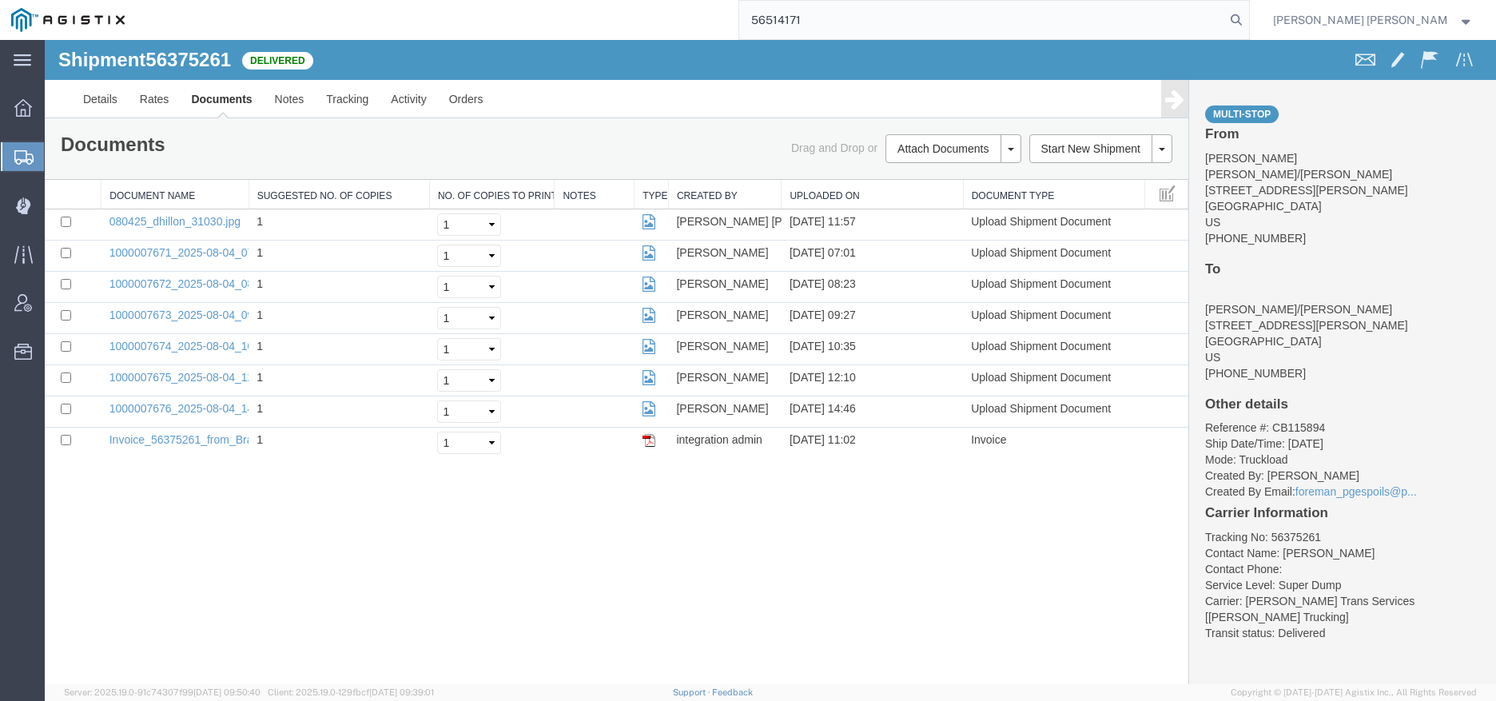
type input "56514171"
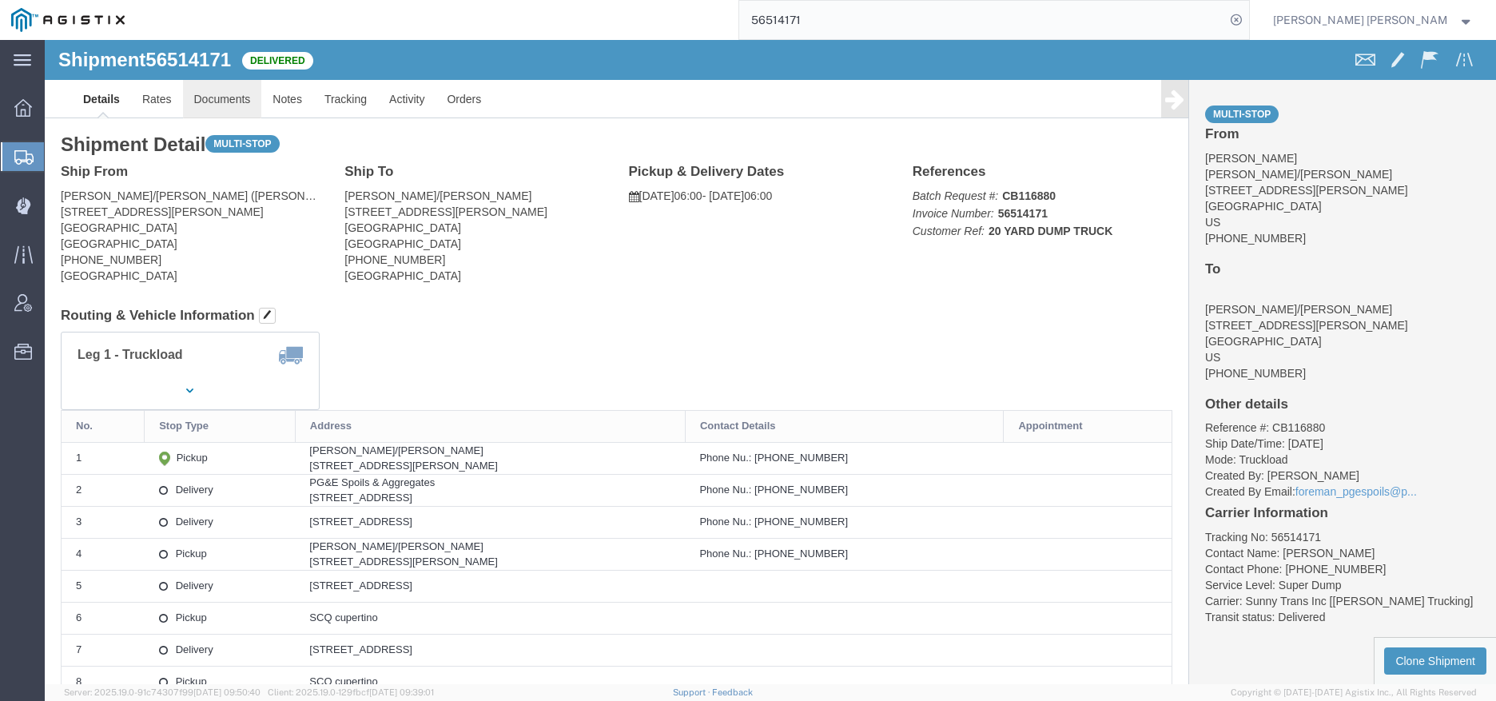
click link "Documents"
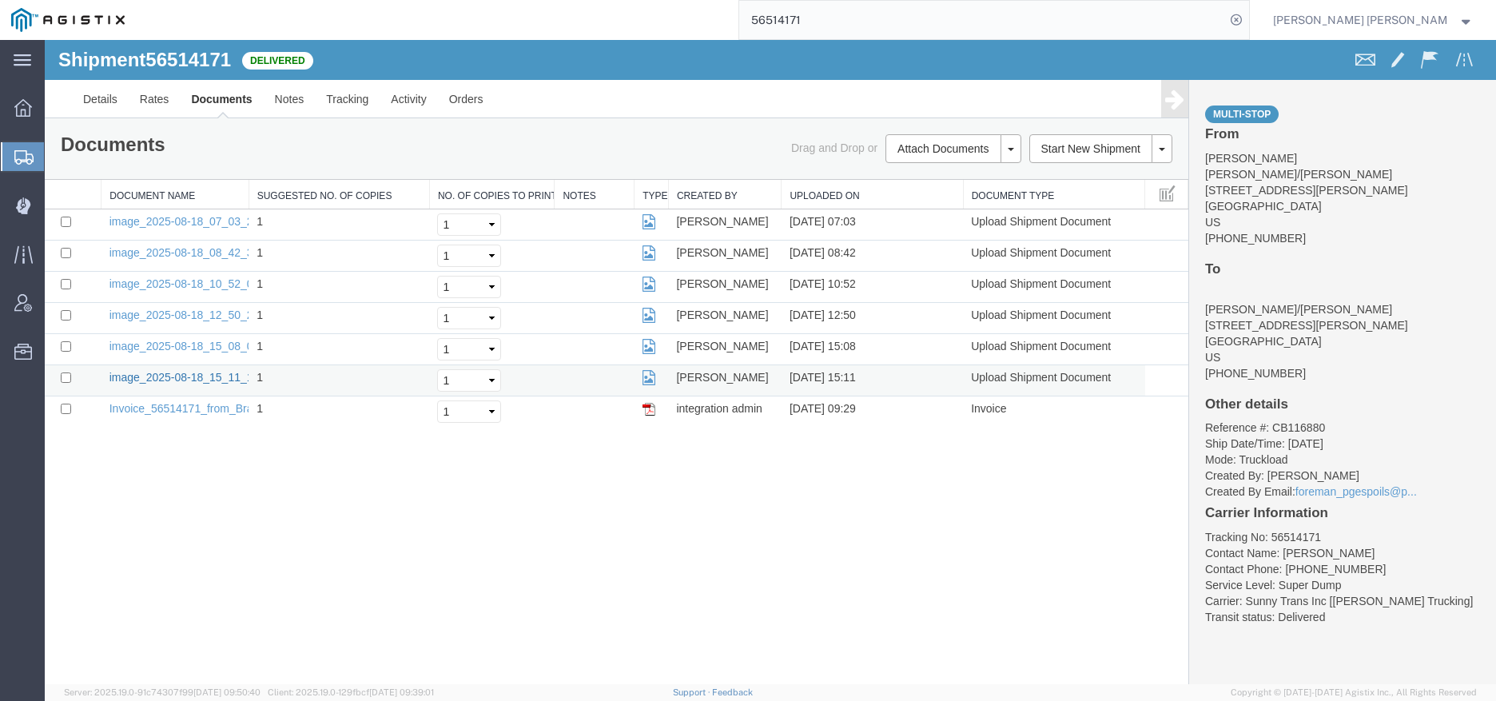
click at [181, 378] on link "image_2025-08-18_15_11_10.jpg" at bounding box center [193, 377] width 168 height 13
